Goal: Find specific page/section: Find specific page/section

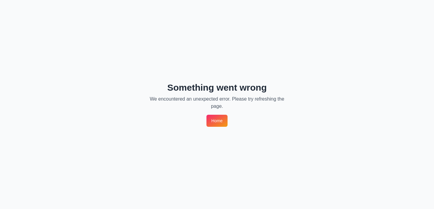
click at [216, 122] on link "Home" at bounding box center [217, 121] width 21 height 12
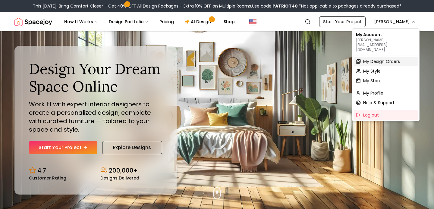
click at [372, 59] on span "My Design Orders" at bounding box center [382, 62] width 37 height 6
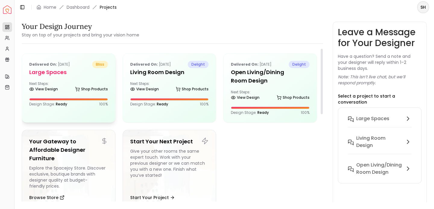
click at [56, 72] on h5 "Large Spaces" at bounding box center [68, 72] width 79 height 8
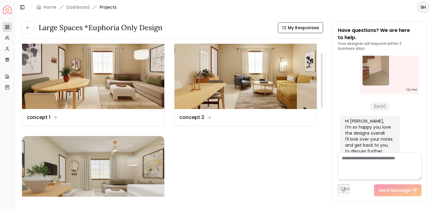
scroll to position [16, 0]
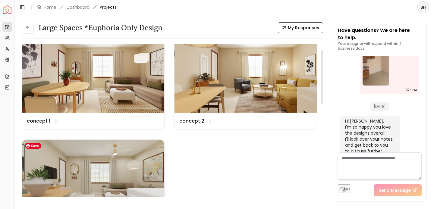
click at [146, 153] on img at bounding box center [93, 180] width 142 height 80
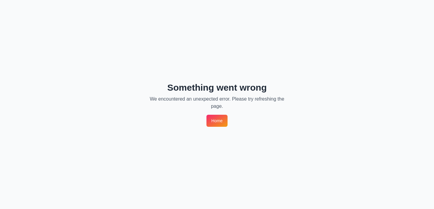
click at [216, 124] on link "Home" at bounding box center [217, 121] width 21 height 12
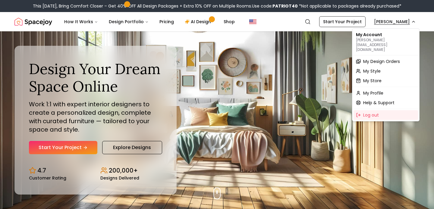
click at [376, 59] on span "My Design Orders" at bounding box center [382, 62] width 37 height 6
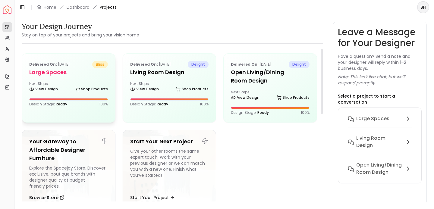
click at [96, 74] on h5 "Large Spaces" at bounding box center [68, 72] width 79 height 8
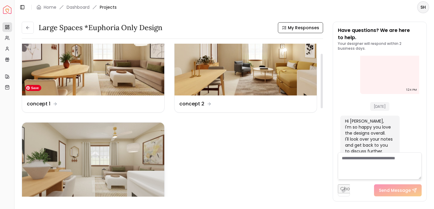
scroll to position [27, 0]
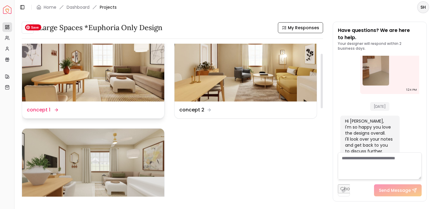
click at [63, 77] on img at bounding box center [93, 61] width 142 height 80
